Goal: Contribute content: Add original content to the website for others to see

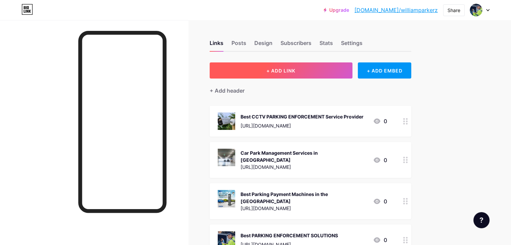
click at [296, 69] on span "+ ADD LINK" at bounding box center [281, 71] width 29 height 6
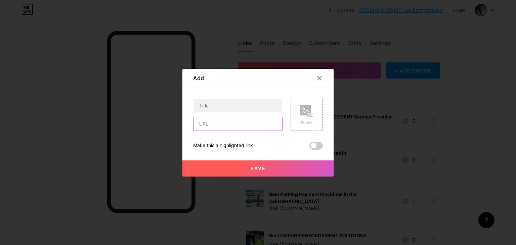
click at [257, 122] on input "text" at bounding box center [238, 123] width 89 height 13
paste input "[URL][DOMAIN_NAME]"
type input "[URL][DOMAIN_NAME]"
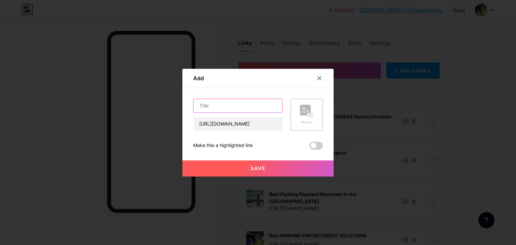
click at [235, 109] on input "text" at bounding box center [238, 105] width 89 height 13
paste input "Monetise your parking space in the [GEOGRAPHIC_DATA]"
type input "Monetise your parking space in the [GEOGRAPHIC_DATA]"
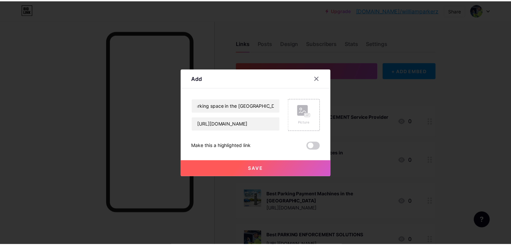
scroll to position [0, 0]
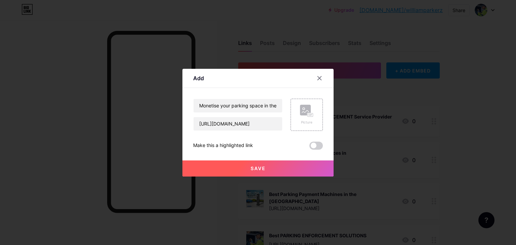
click at [311, 145] on span at bounding box center [316, 146] width 13 height 8
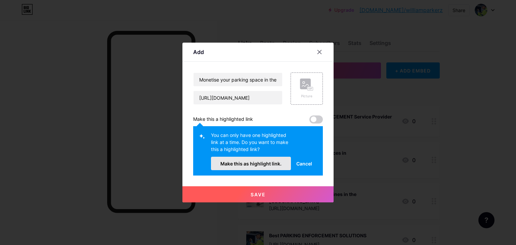
click at [266, 161] on span "Make this as highlight link." at bounding box center [251, 164] width 61 height 6
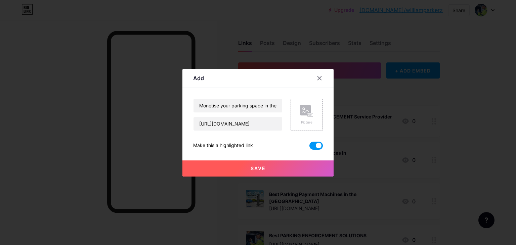
click at [304, 115] on rect at bounding box center [305, 110] width 11 height 11
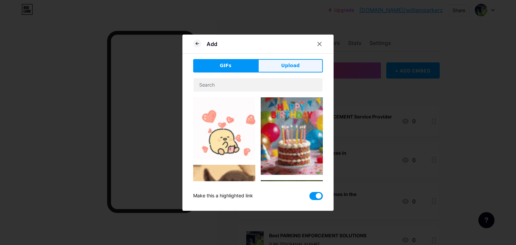
click at [286, 70] on button "Upload" at bounding box center [290, 65] width 65 height 13
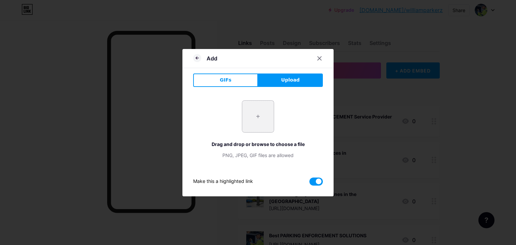
click at [251, 125] on input "file" at bounding box center [258, 117] width 32 height 32
type input "C:\fakepath\Monetise your land and get paid [DATE].png"
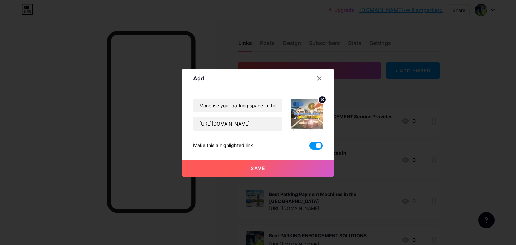
click at [270, 166] on button "Save" at bounding box center [258, 169] width 151 height 16
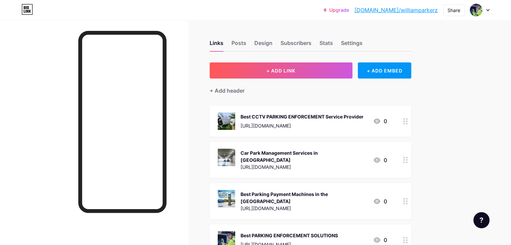
click at [457, 17] on div "Upgrade [DOMAIN_NAME]/[PERSON_NAME]... [DOMAIN_NAME]/williamparkerz Share Switc…" at bounding box center [255, 10] width 511 height 20
click at [453, 12] on div "Share" at bounding box center [454, 10] width 13 height 7
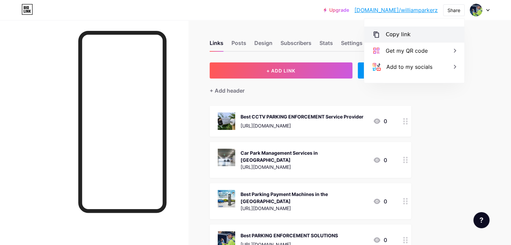
click at [442, 29] on div "Copy link" at bounding box center [414, 35] width 100 height 16
